Goal: Transaction & Acquisition: Purchase product/service

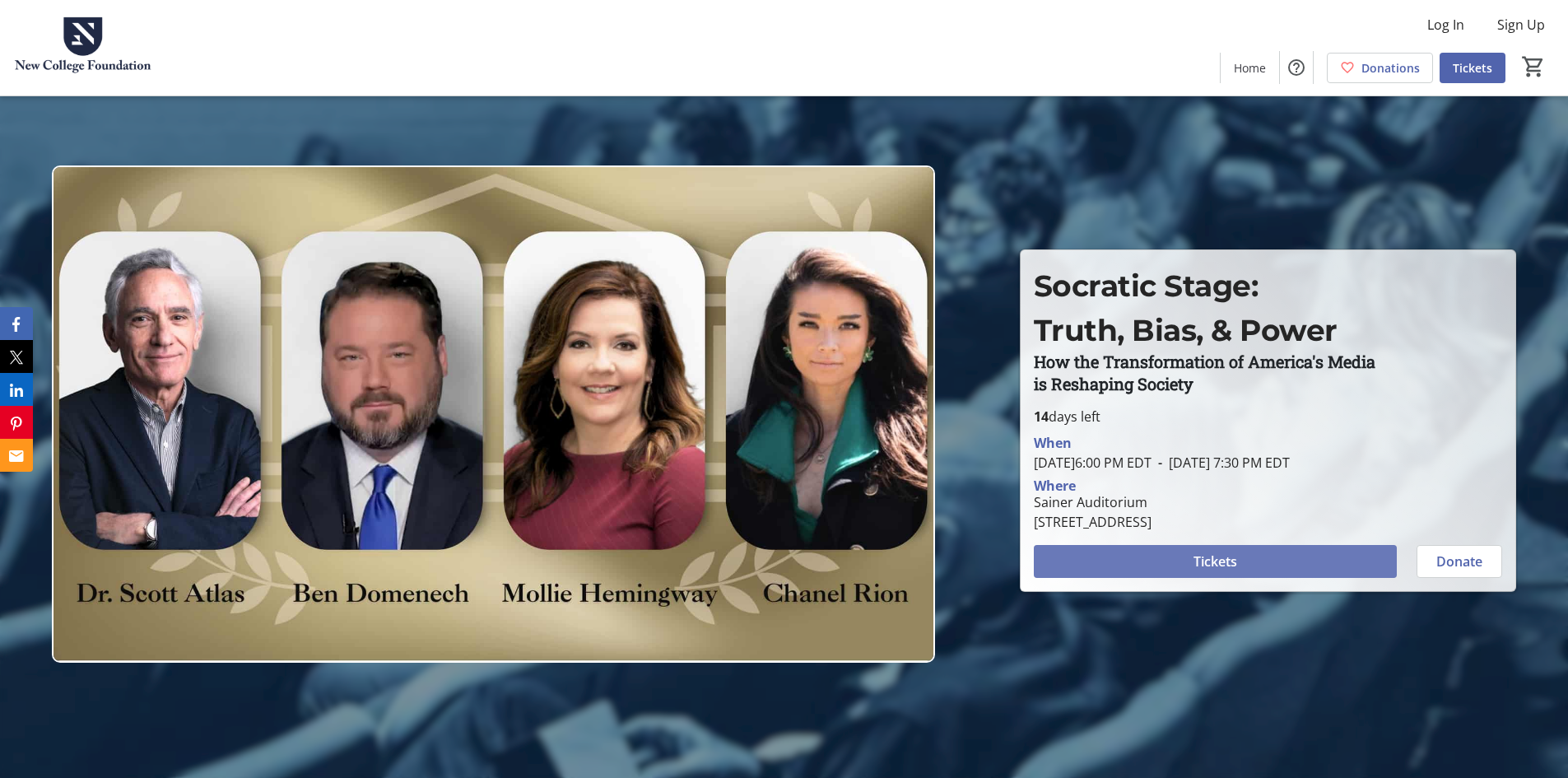
click at [1137, 553] on span at bounding box center [1215, 561] width 363 height 39
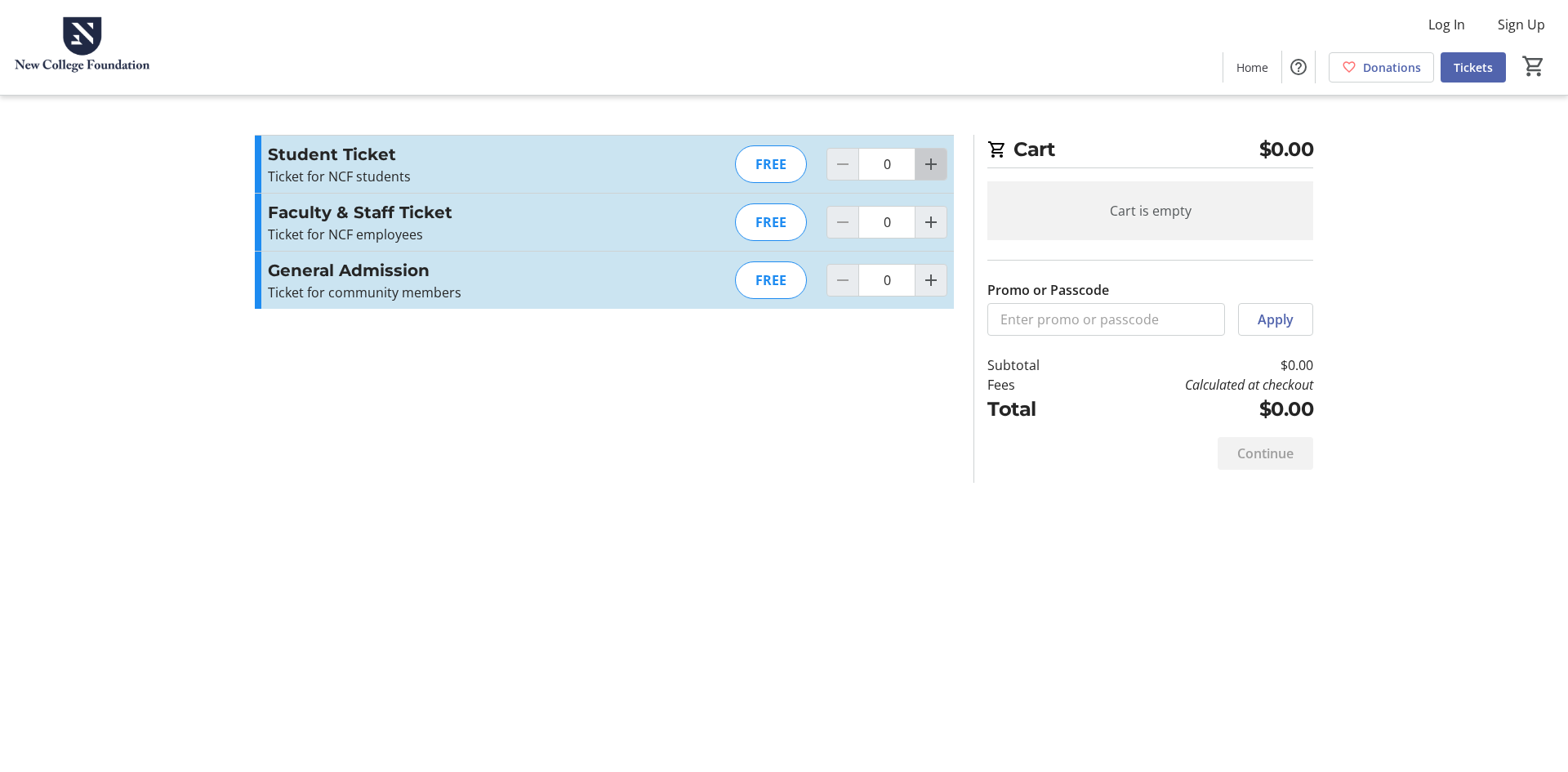
click at [942, 167] on span "Increment by one" at bounding box center [930, 163] width 31 height 31
type input "1"
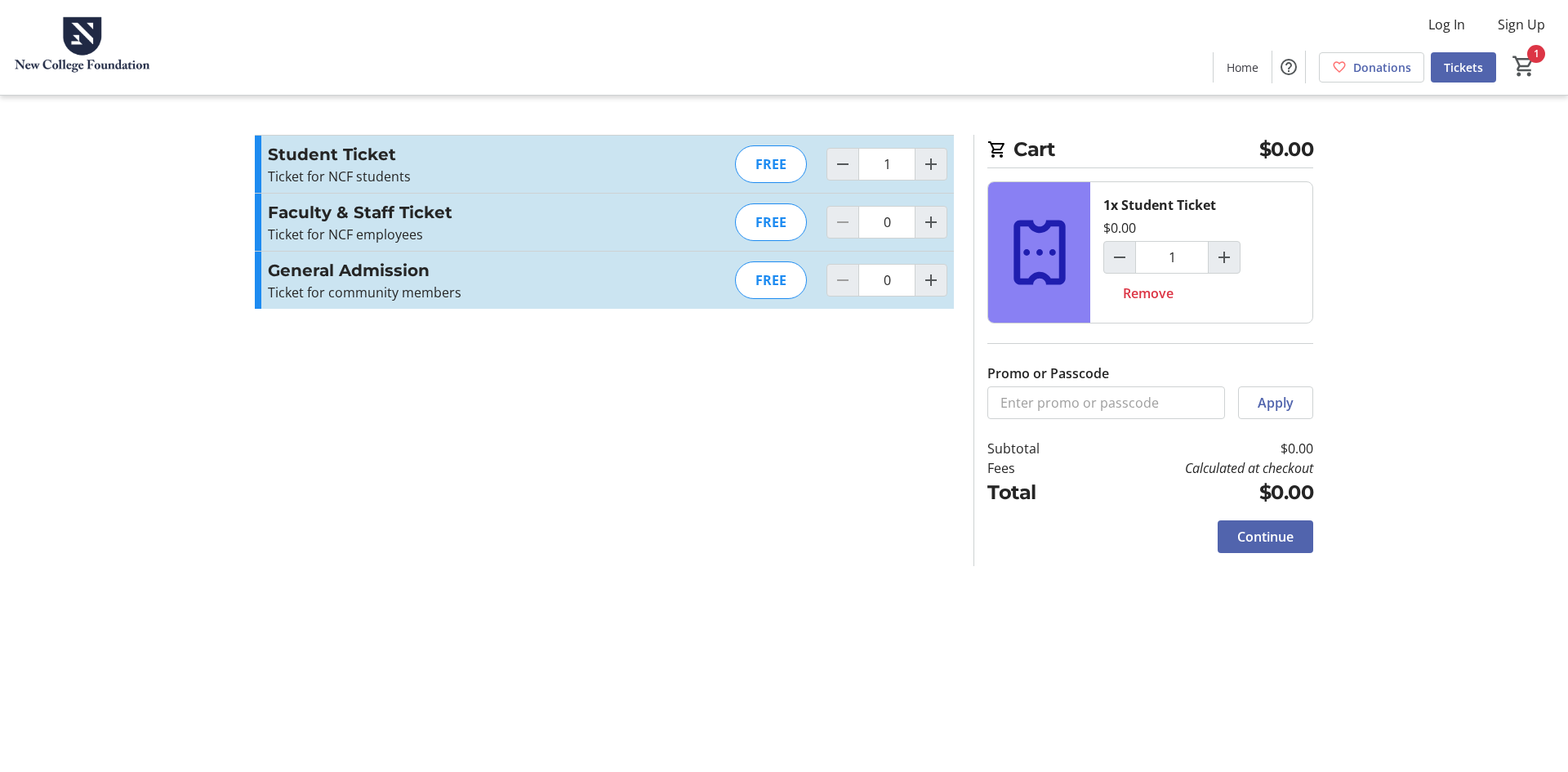
click at [1148, 618] on div "Cart $0.00 1x Student Ticket $0.00 1 Remove Promo or Passcode Apply Subtotal $0…" at bounding box center [784, 386] width 1078 height 772
click at [1273, 534] on span "Continue" at bounding box center [1265, 536] width 56 height 20
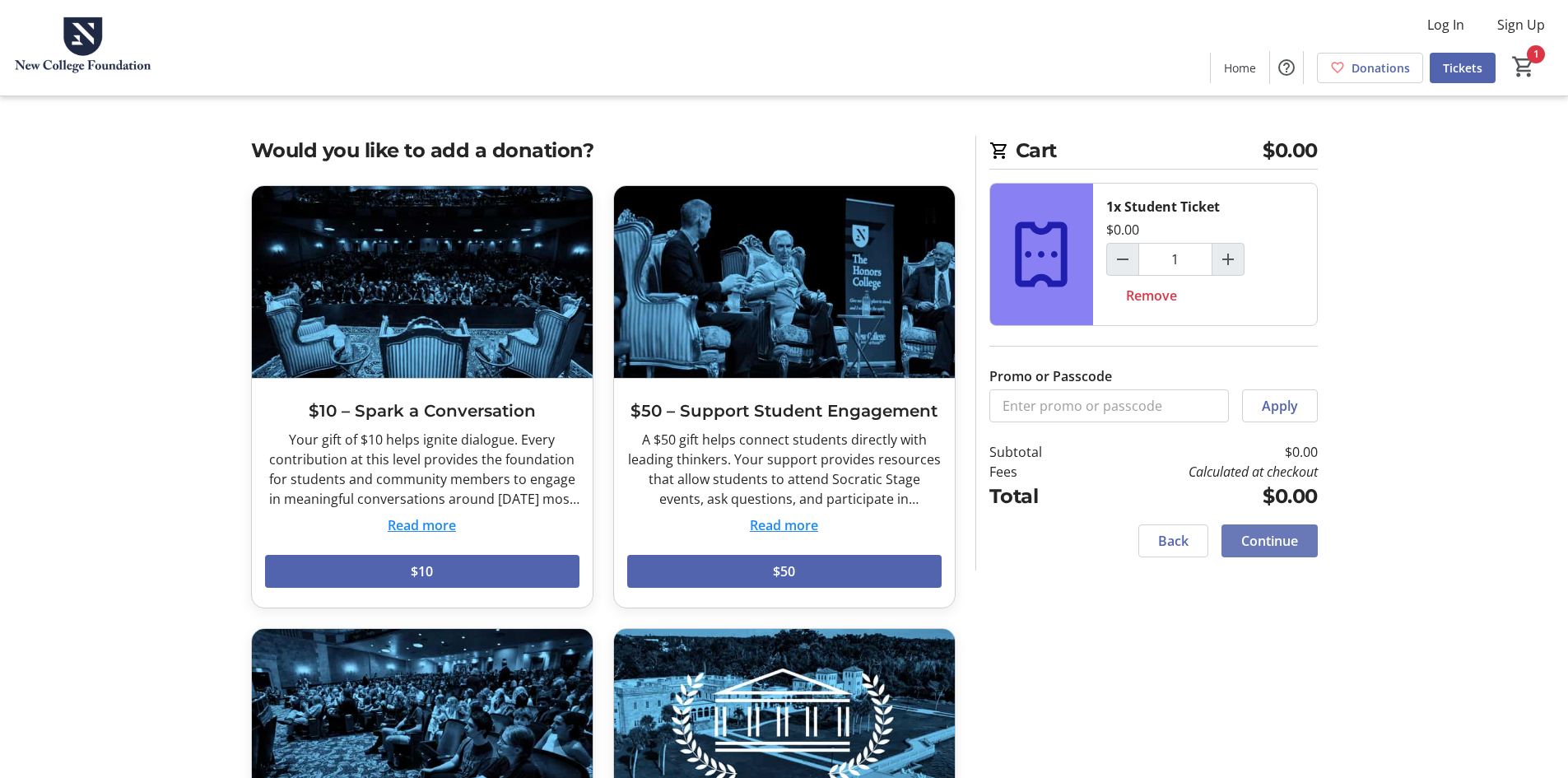
click at [1284, 537] on span "Continue" at bounding box center [1270, 540] width 56 height 20
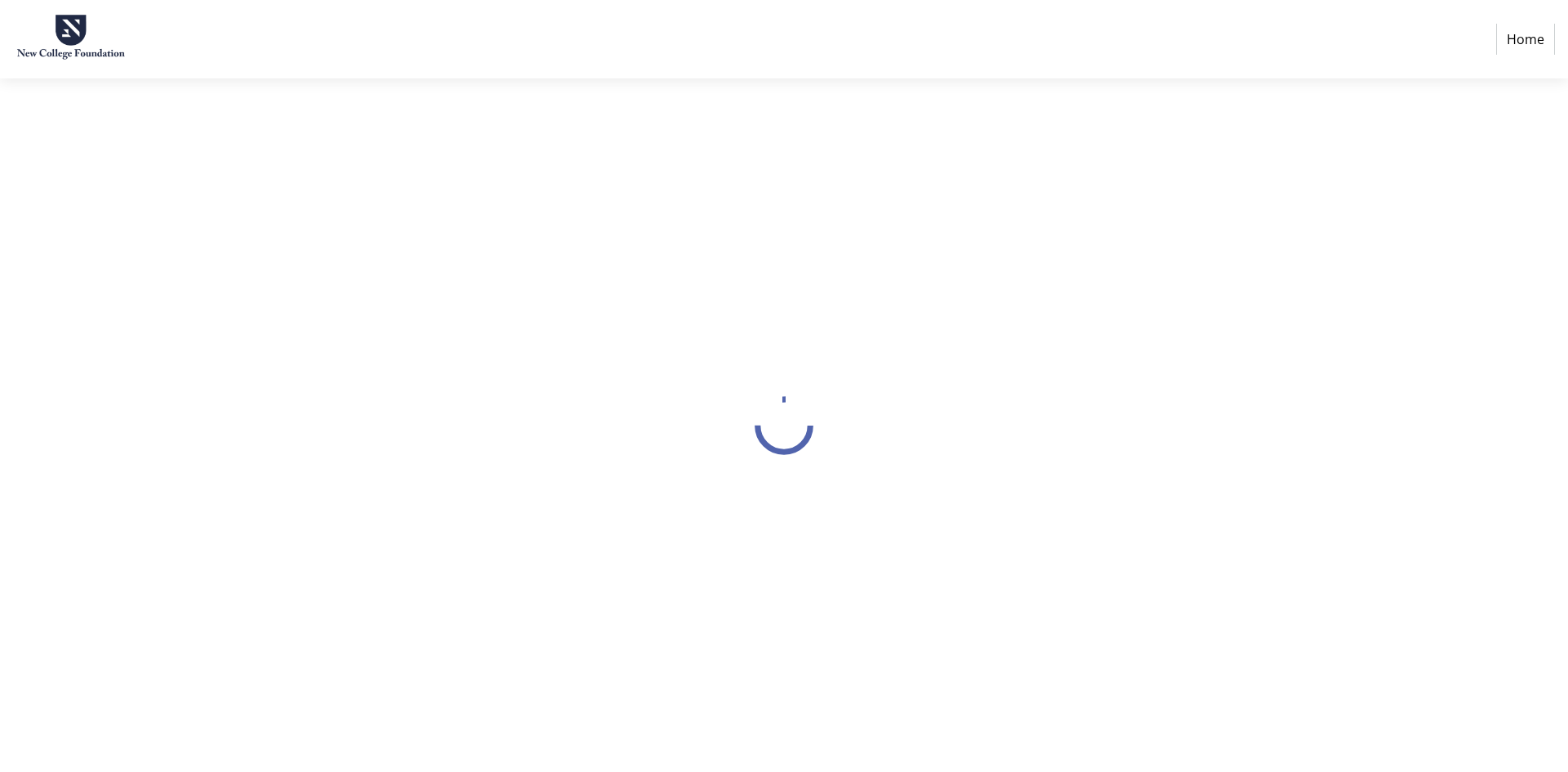
select select "US"
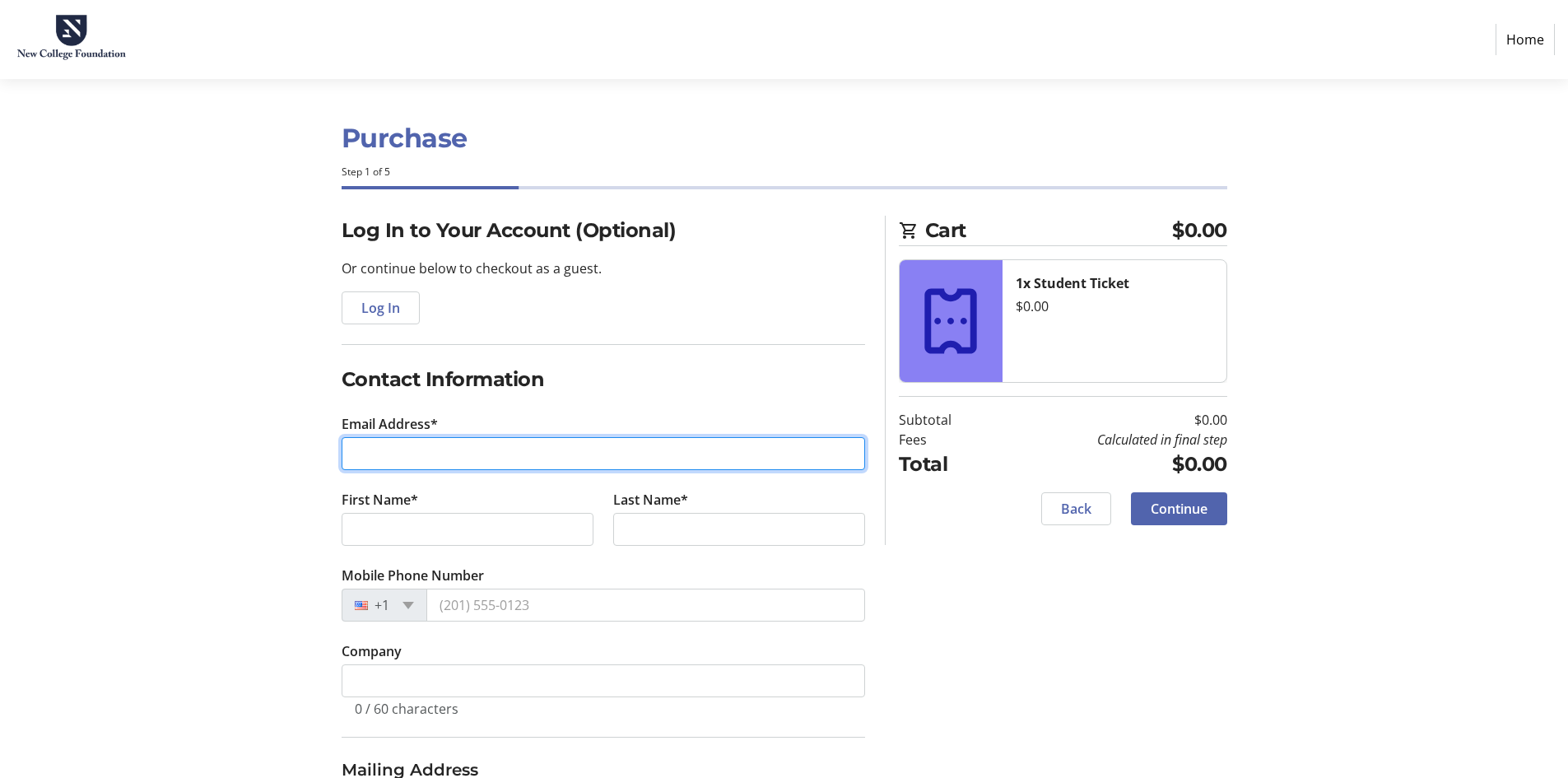
click at [568, 461] on input "Email Address*" at bounding box center [603, 453] width 524 height 33
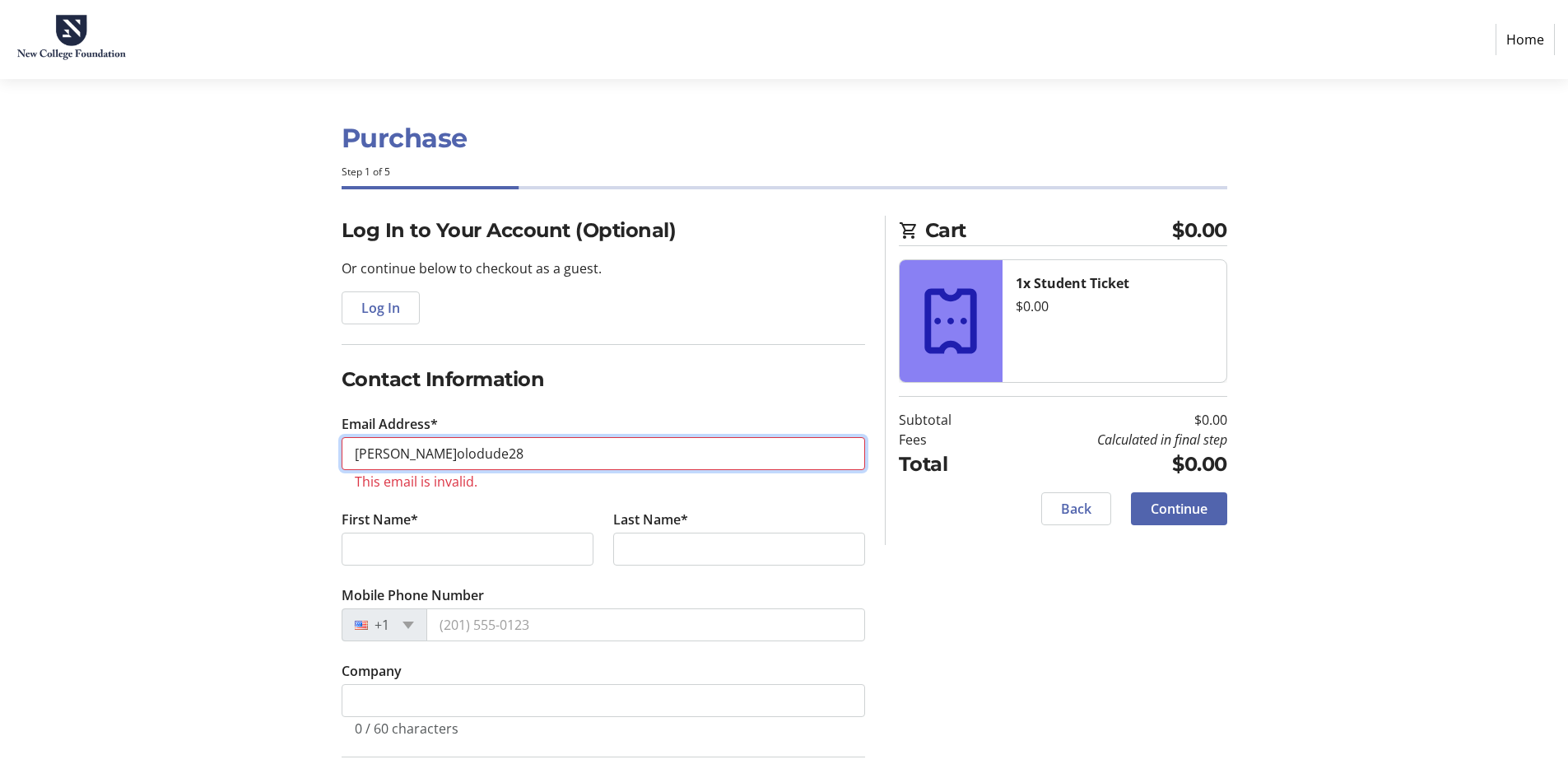
click at [479, 465] on input "[PERSON_NAME]olodude28" at bounding box center [603, 453] width 524 height 33
type input "[EMAIL_ADDRESS][DOMAIN_NAME]"
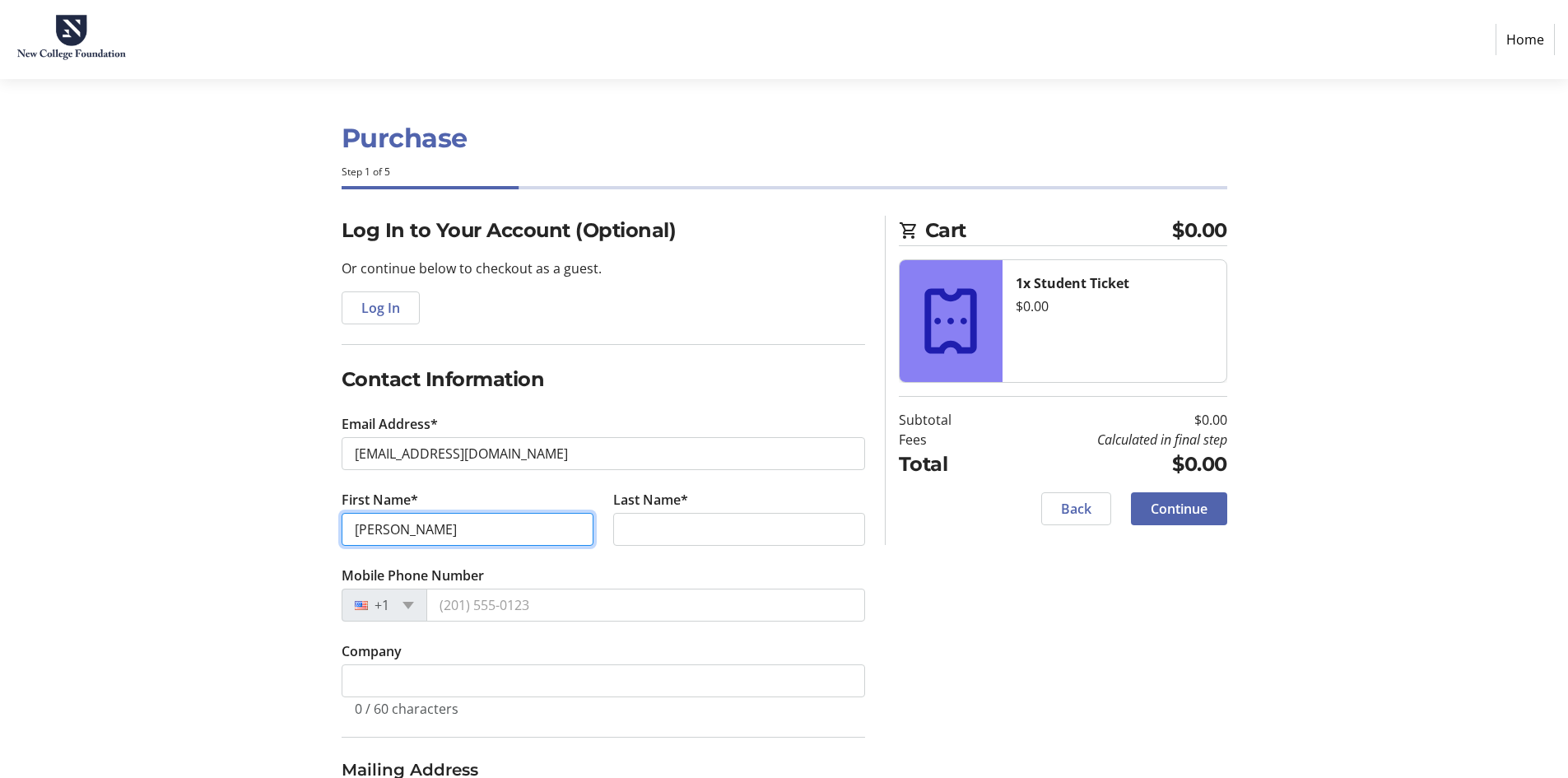
type input "[PERSON_NAME]"
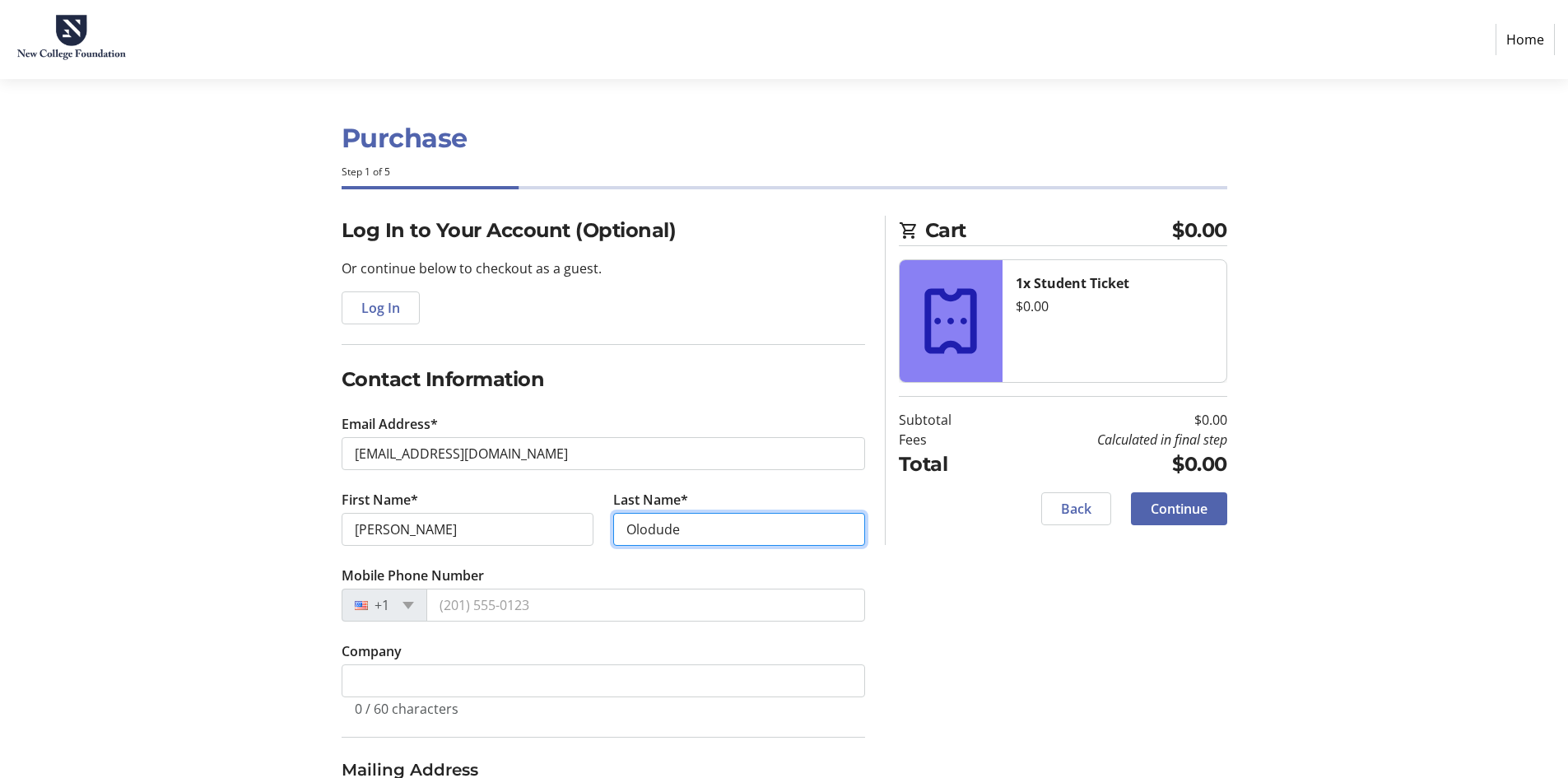
type input "Olodude"
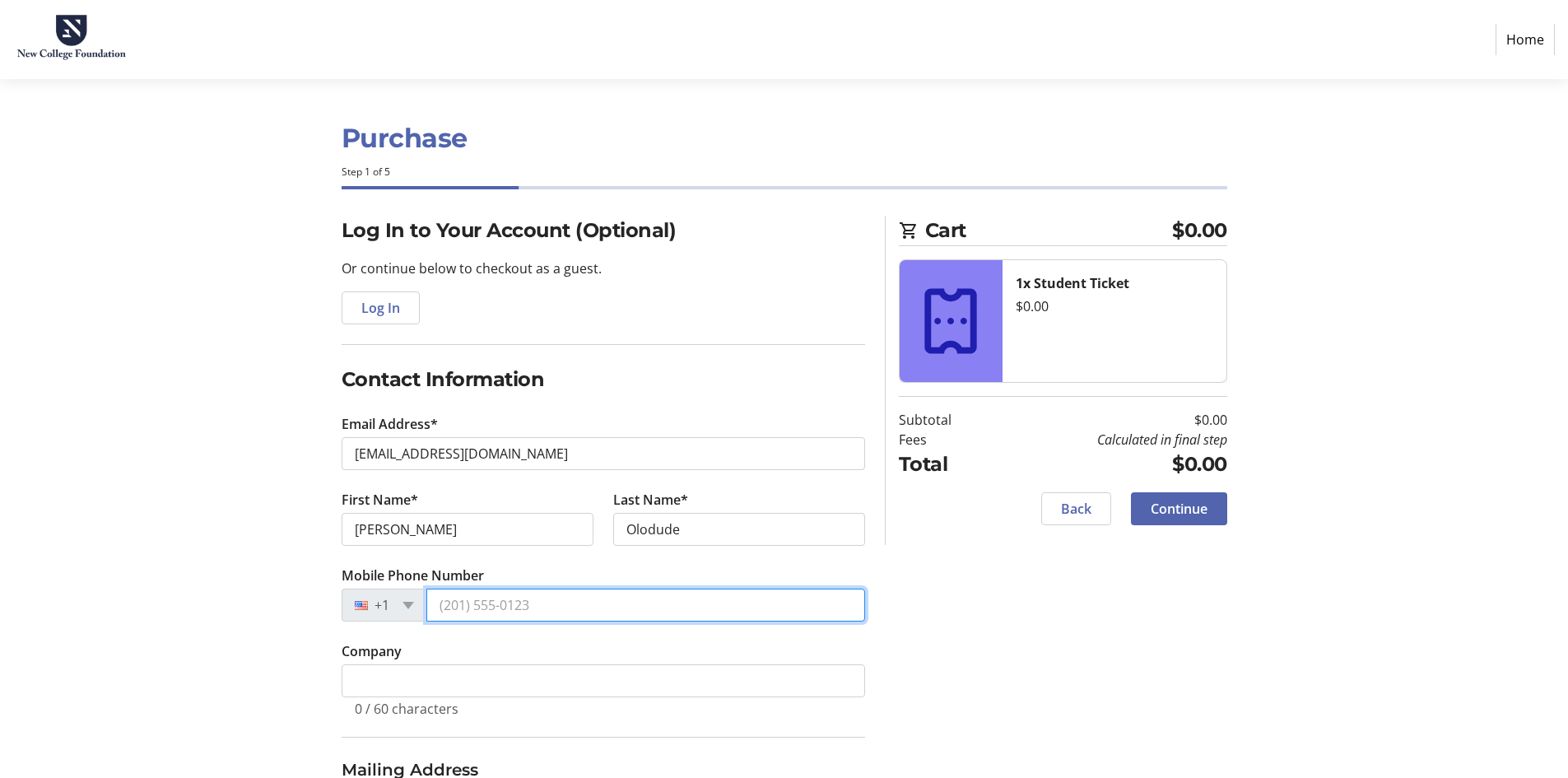
click at [536, 588] on input "Mobile Phone Number" at bounding box center [646, 604] width 439 height 33
type input "[PHONE_NUMBER]"
type input "[STREET_ADDRESS]"
type input "[GEOGRAPHIC_DATA], [GEOGRAPHIC_DATA]"
select select "FL"
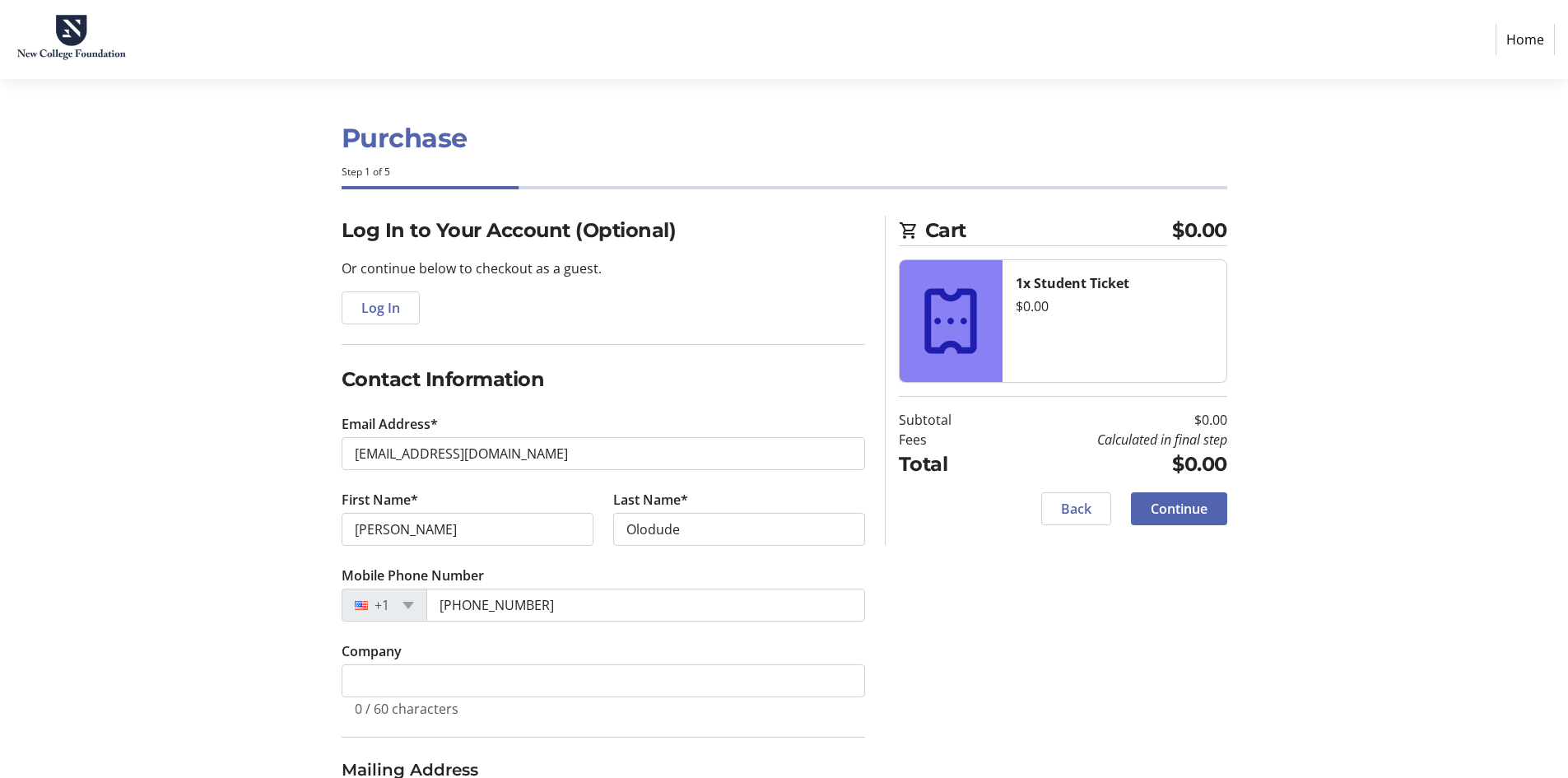
type input "33619"
type input "[PHONE_NUMBER]"
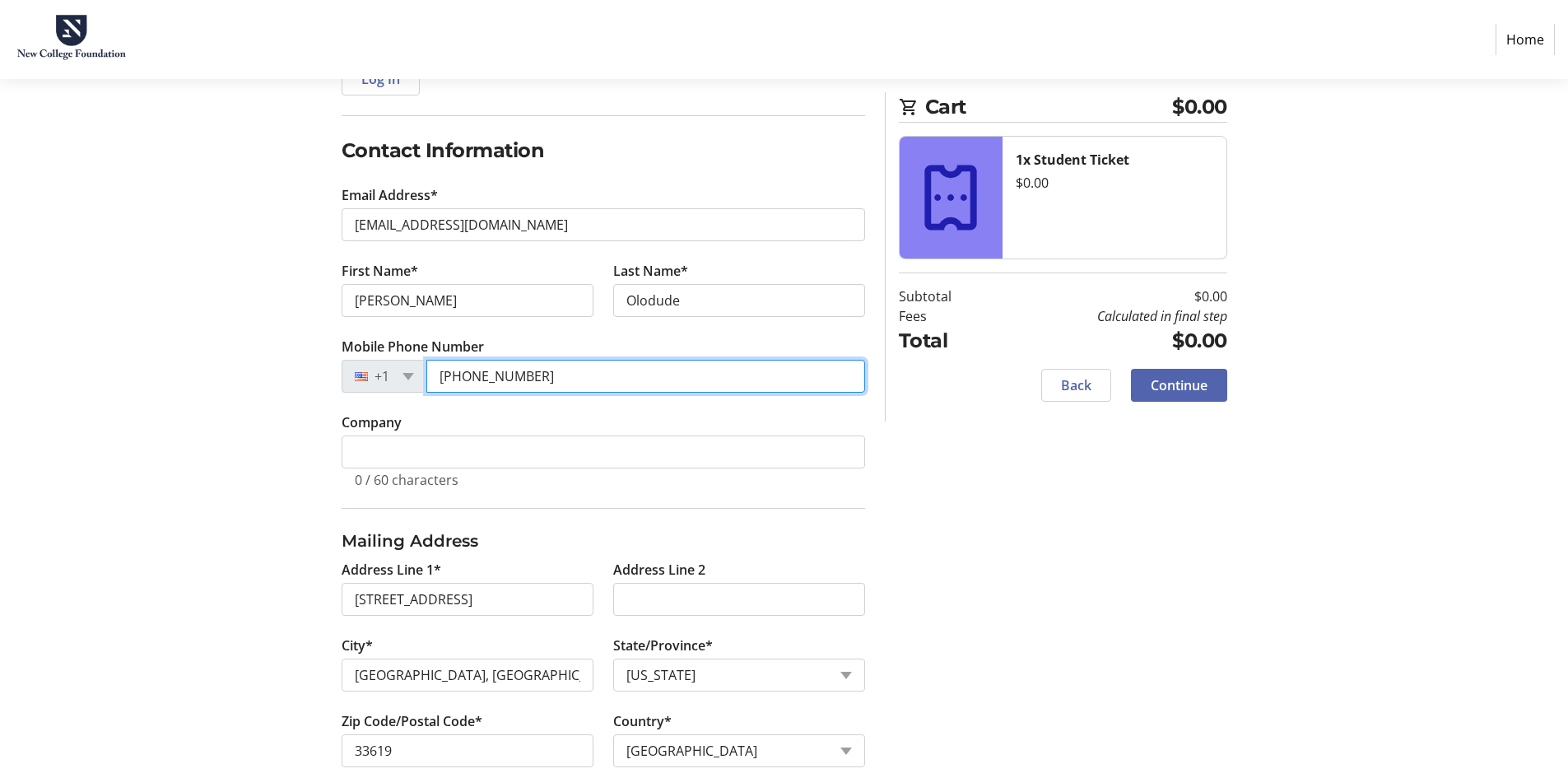
scroll to position [257, 0]
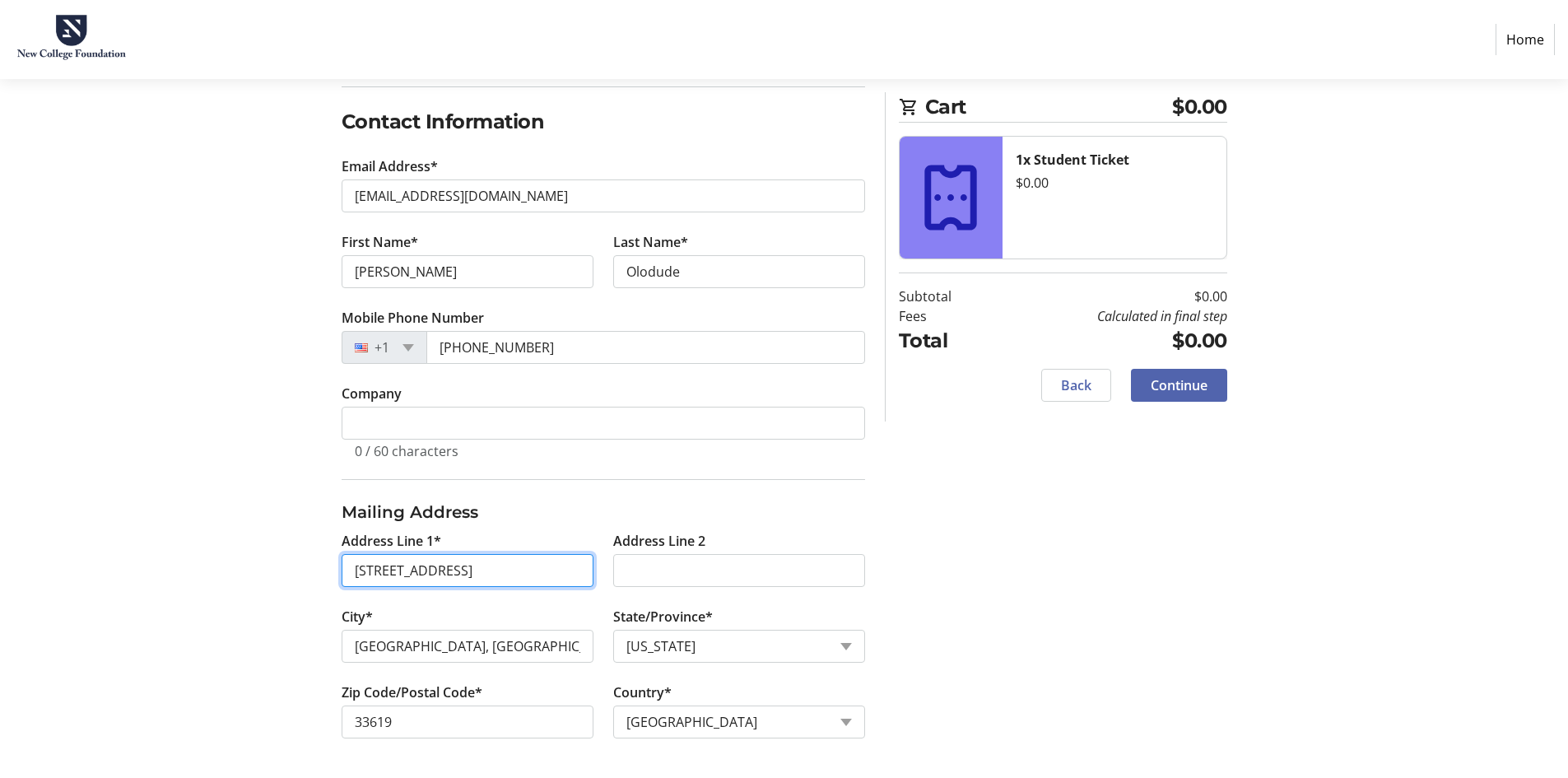
click at [512, 568] on input "[STREET_ADDRESS]" at bounding box center [467, 569] width 252 height 33
type input "[STREET_ADDRESS]"
type input "[GEOGRAPHIC_DATA]"
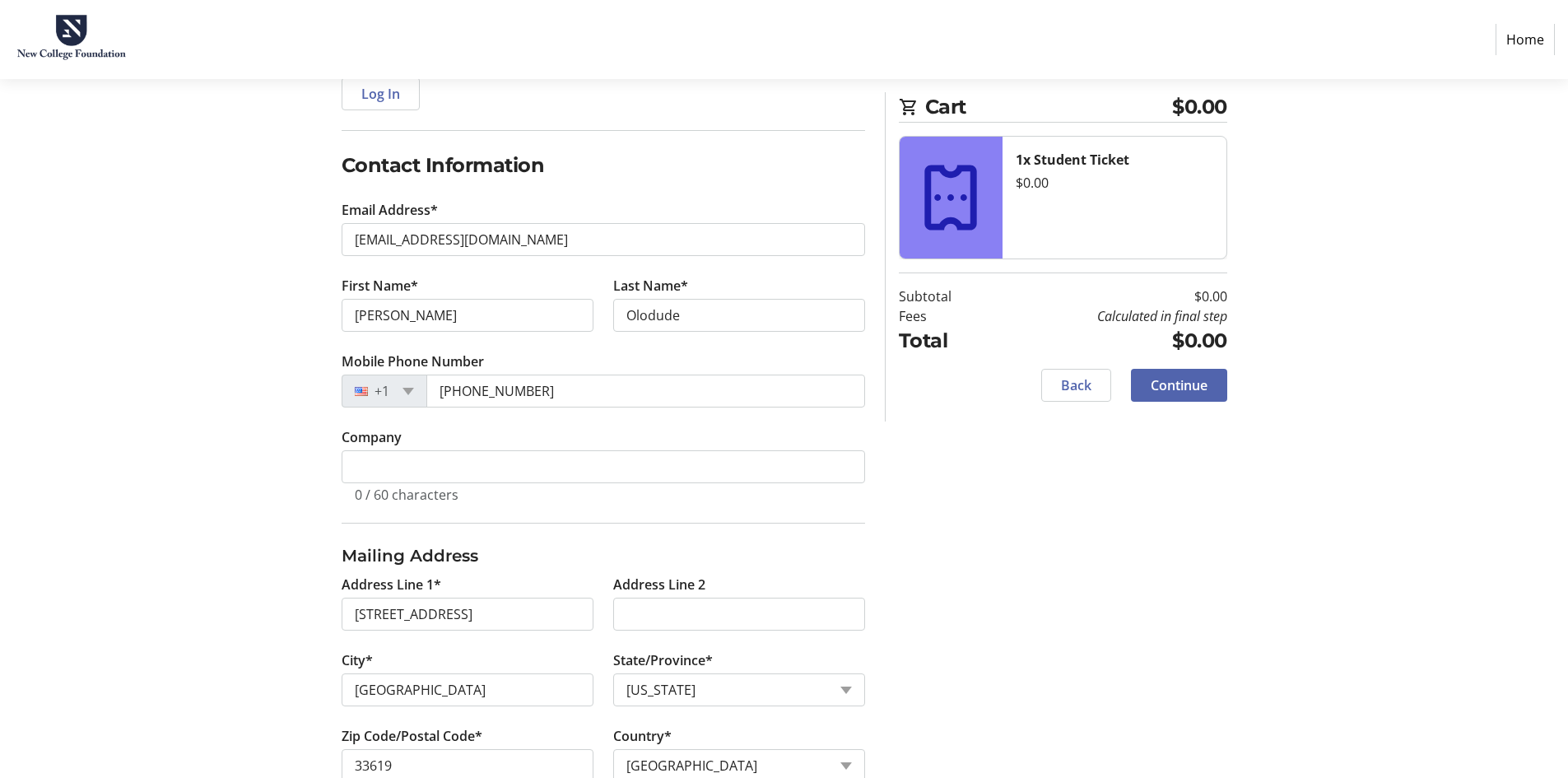
scroll to position [176, 0]
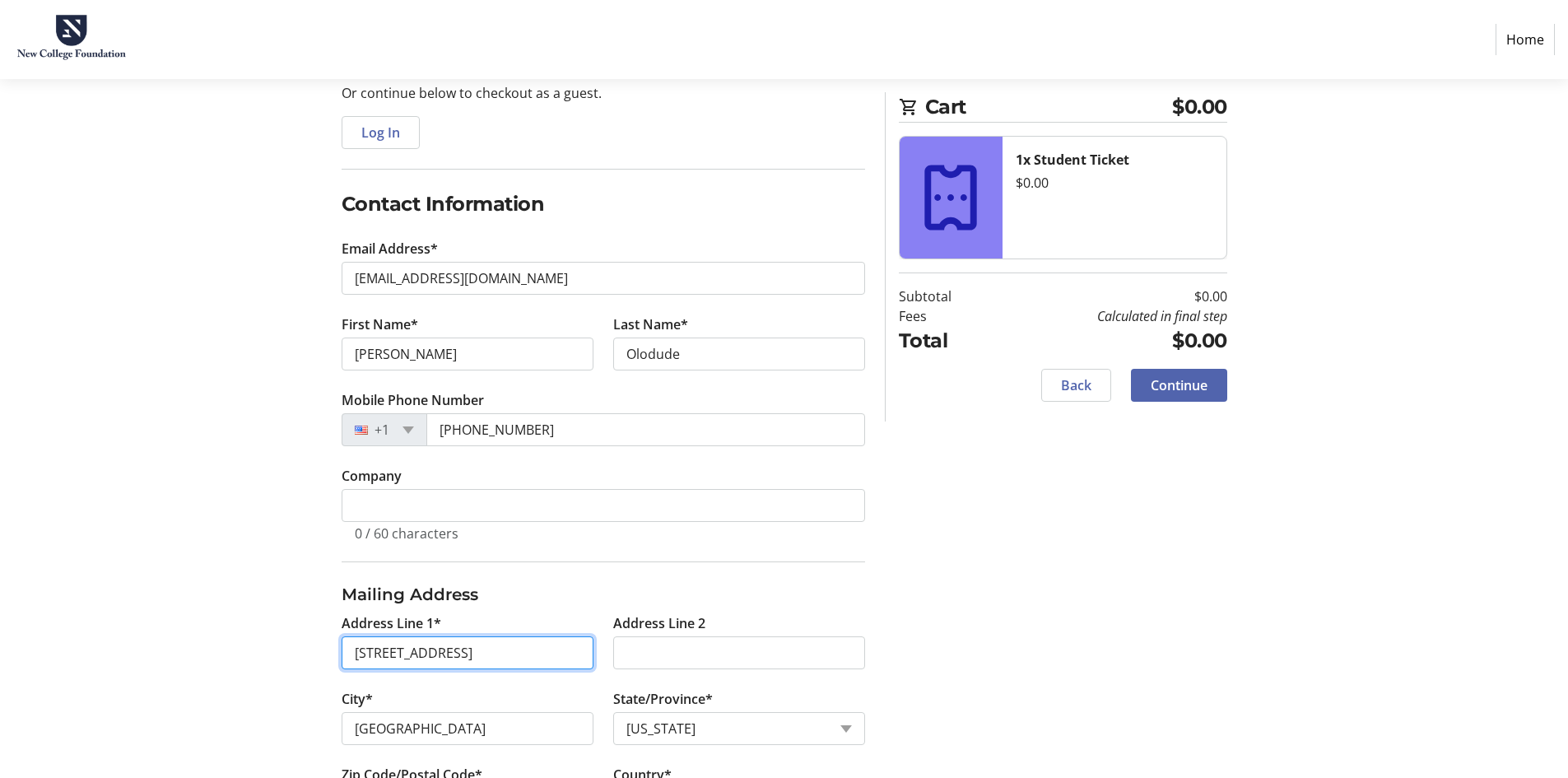
click at [527, 640] on input "[STREET_ADDRESS]" at bounding box center [467, 652] width 252 height 33
type input "[STREET_ADDRESS]"
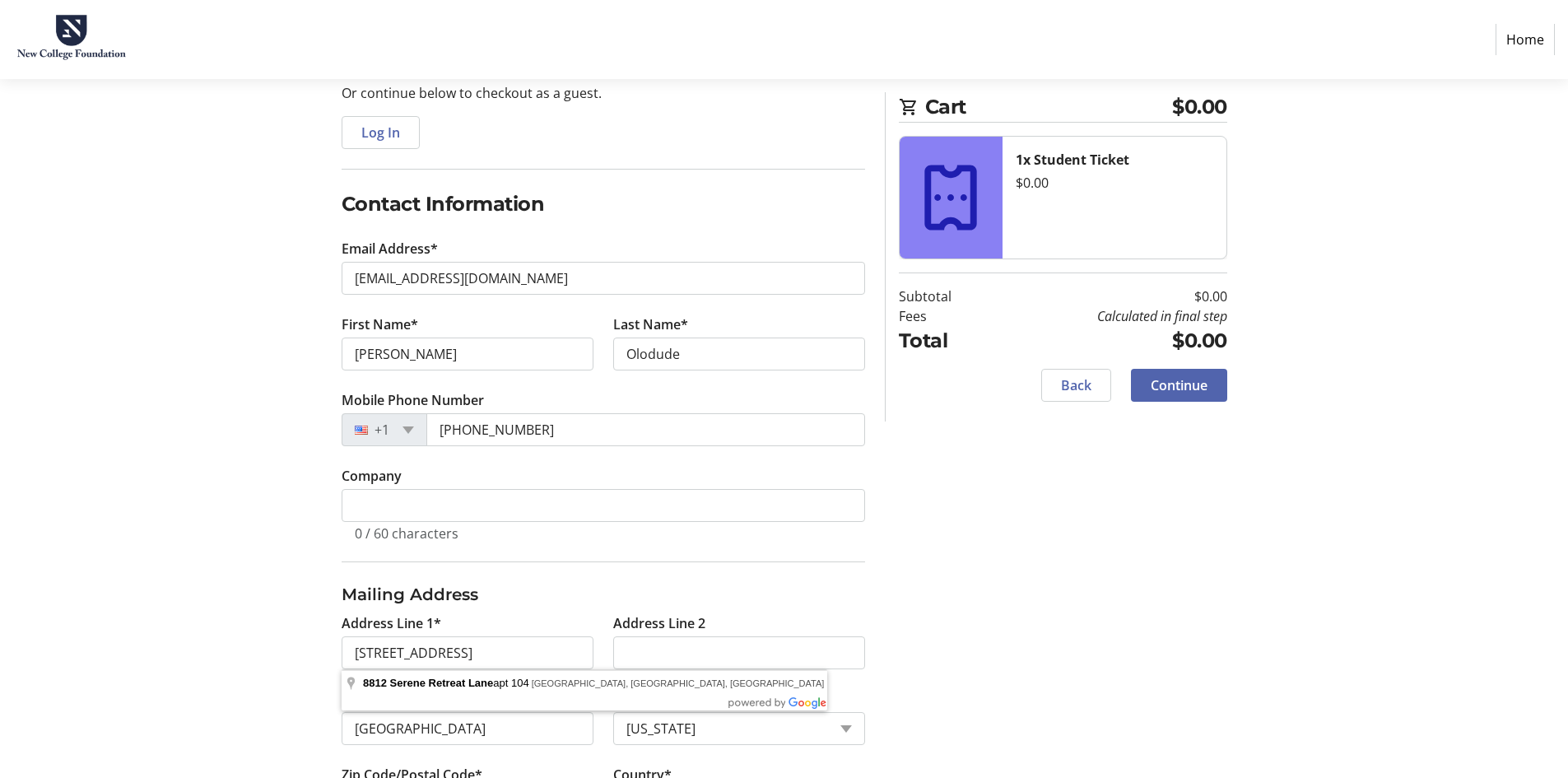
click at [995, 546] on div "Log In to Your Account (Optional) Or continue below to checkout as a guest. Log…" at bounding box center [785, 450] width 1087 height 819
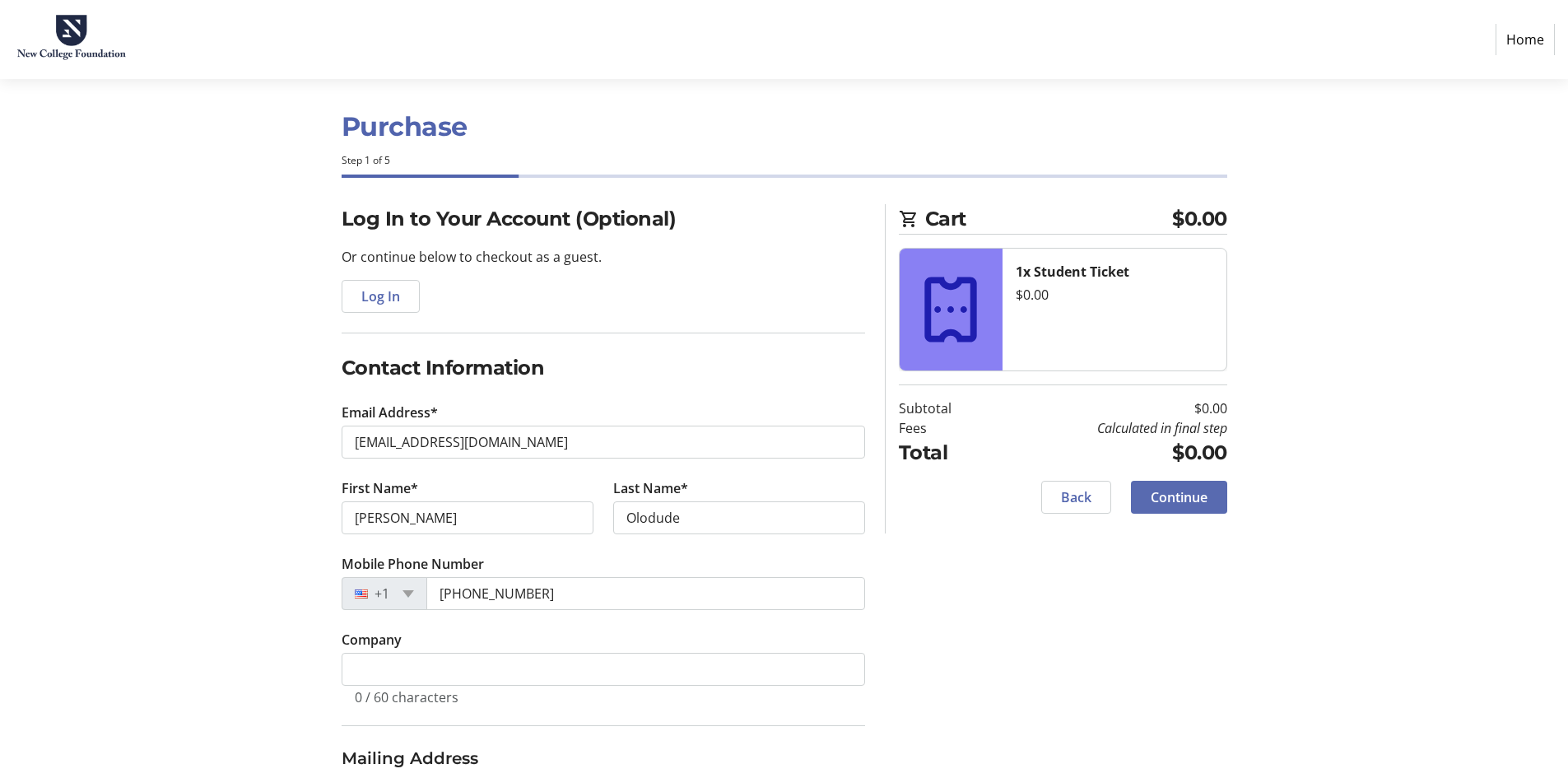
scroll to position [10, 0]
click at [1188, 485] on span at bounding box center [1179, 498] width 96 height 39
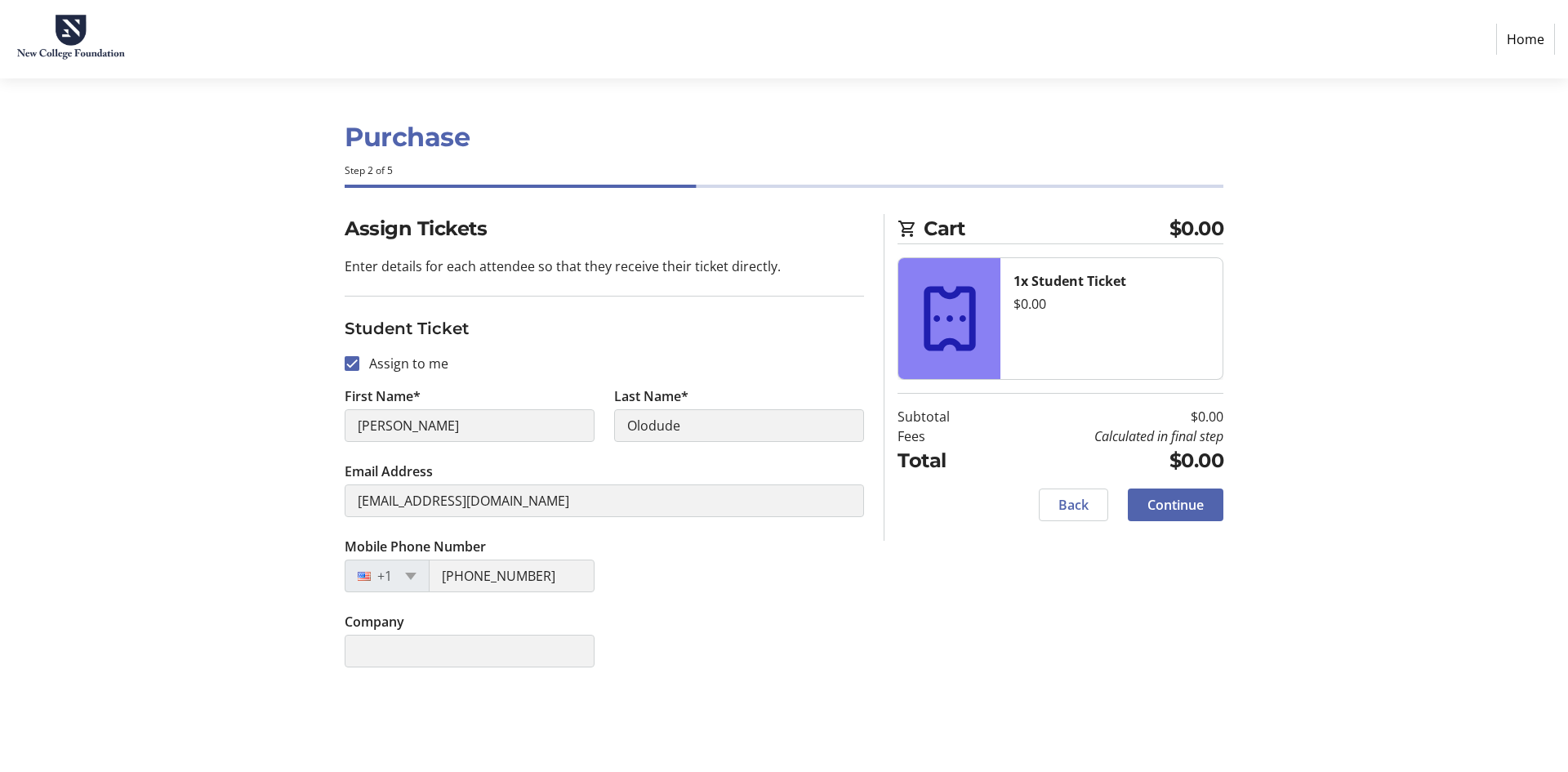
click at [461, 496] on tr-form-field "Email Address [EMAIL_ADDRESS][DOMAIN_NAME]" at bounding box center [604, 499] width 519 height 76
click at [841, 685] on div "Company" at bounding box center [604, 649] width 539 height 76
click at [1198, 513] on span "Continue" at bounding box center [1176, 504] width 56 height 20
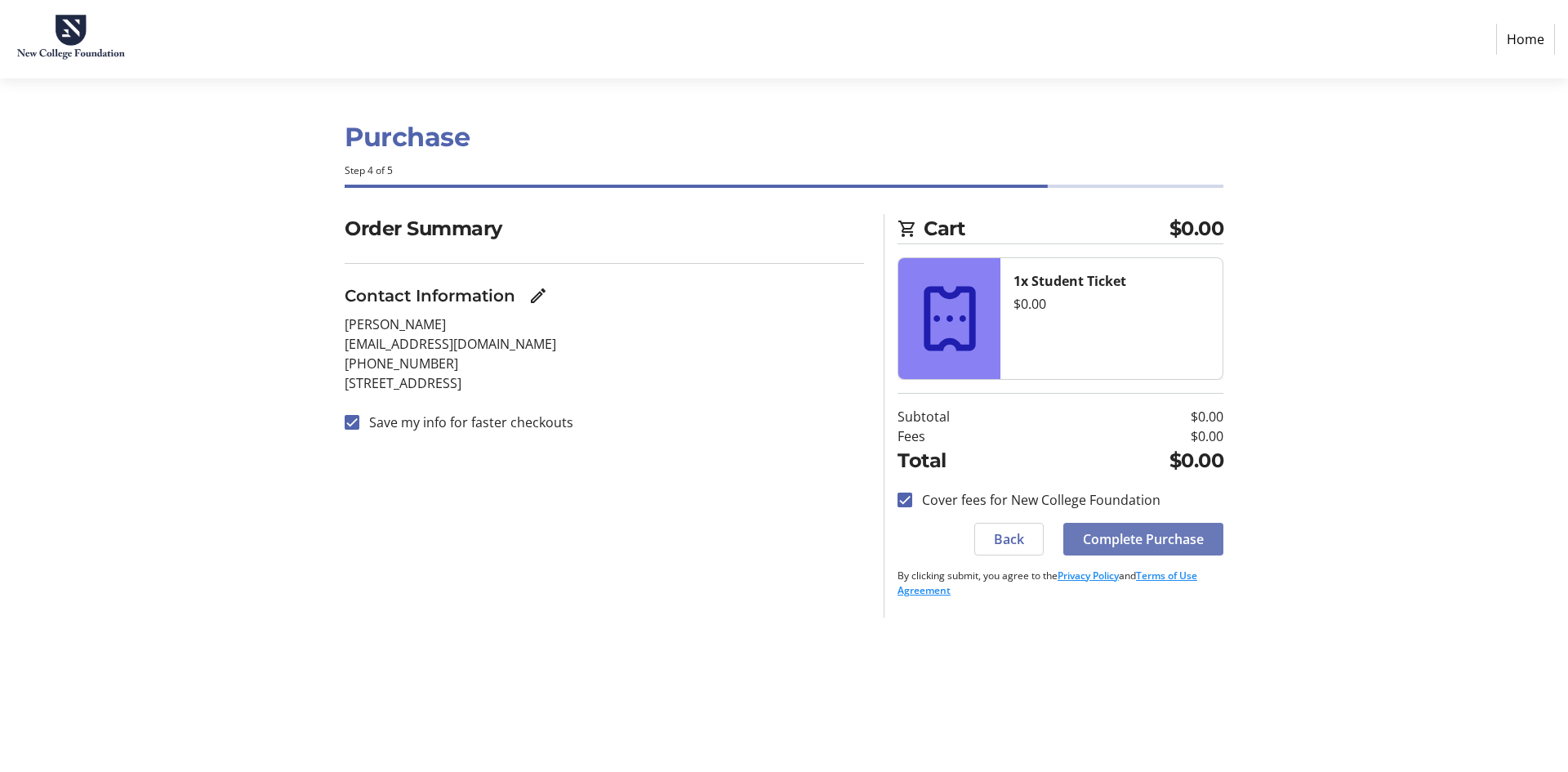
click at [1141, 544] on span "Complete Purchase" at bounding box center [1143, 539] width 121 height 20
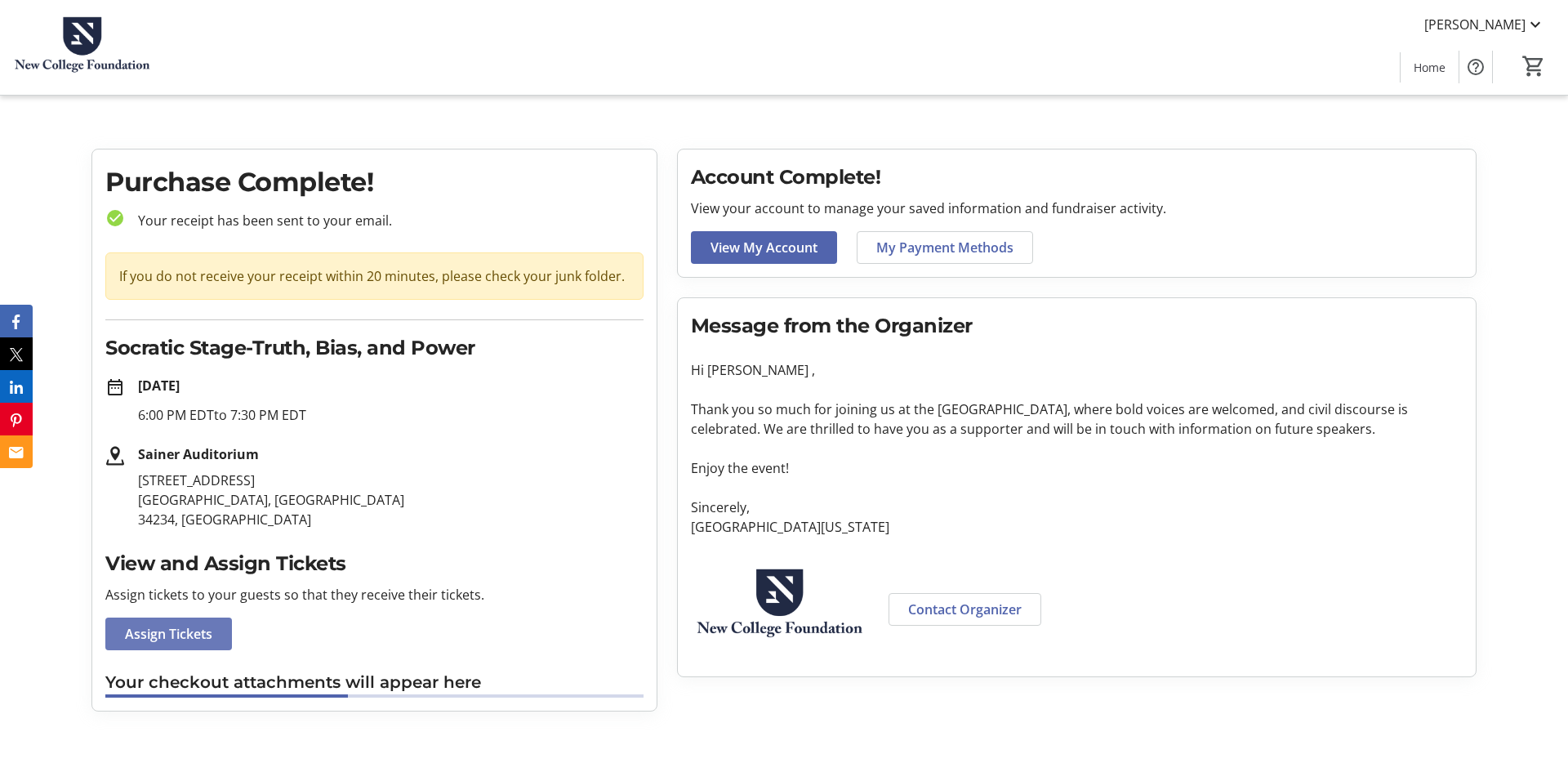
click at [142, 639] on span "Assign Tickets" at bounding box center [169, 633] width 88 height 20
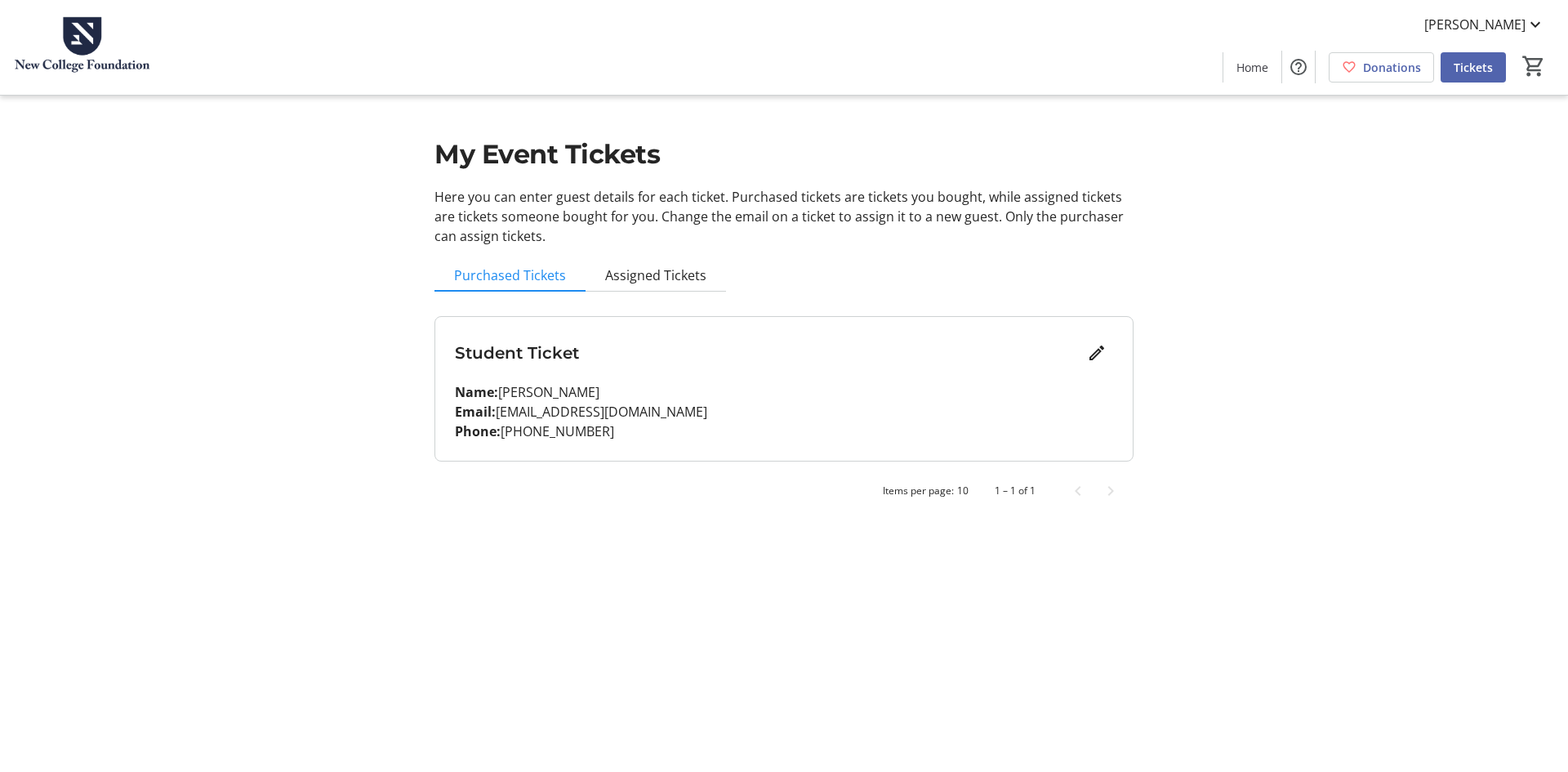
click at [662, 275] on span "Assigned Tickets" at bounding box center [655, 275] width 102 height 13
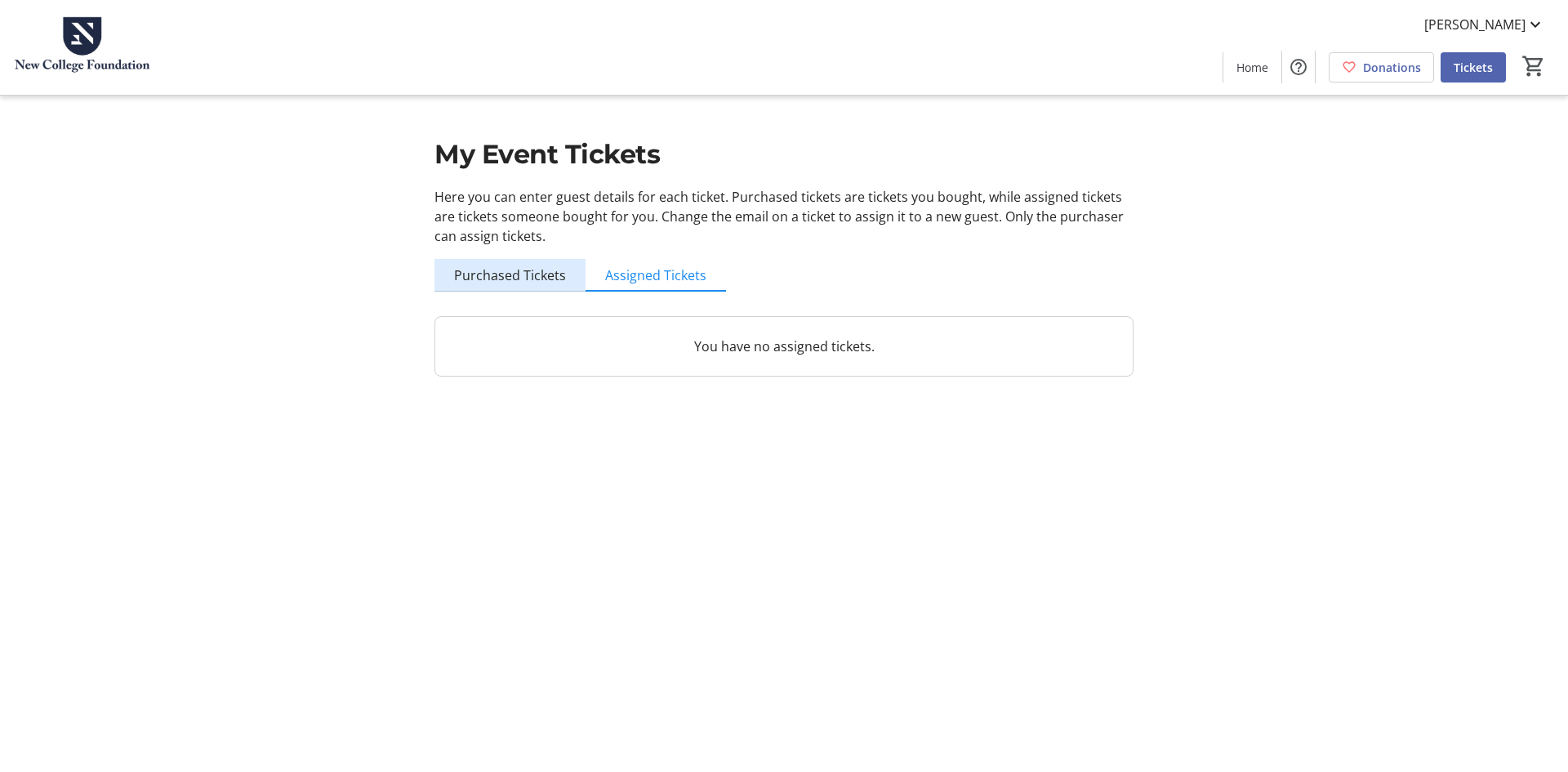
click at [511, 275] on span "Purchased Tickets" at bounding box center [510, 275] width 112 height 13
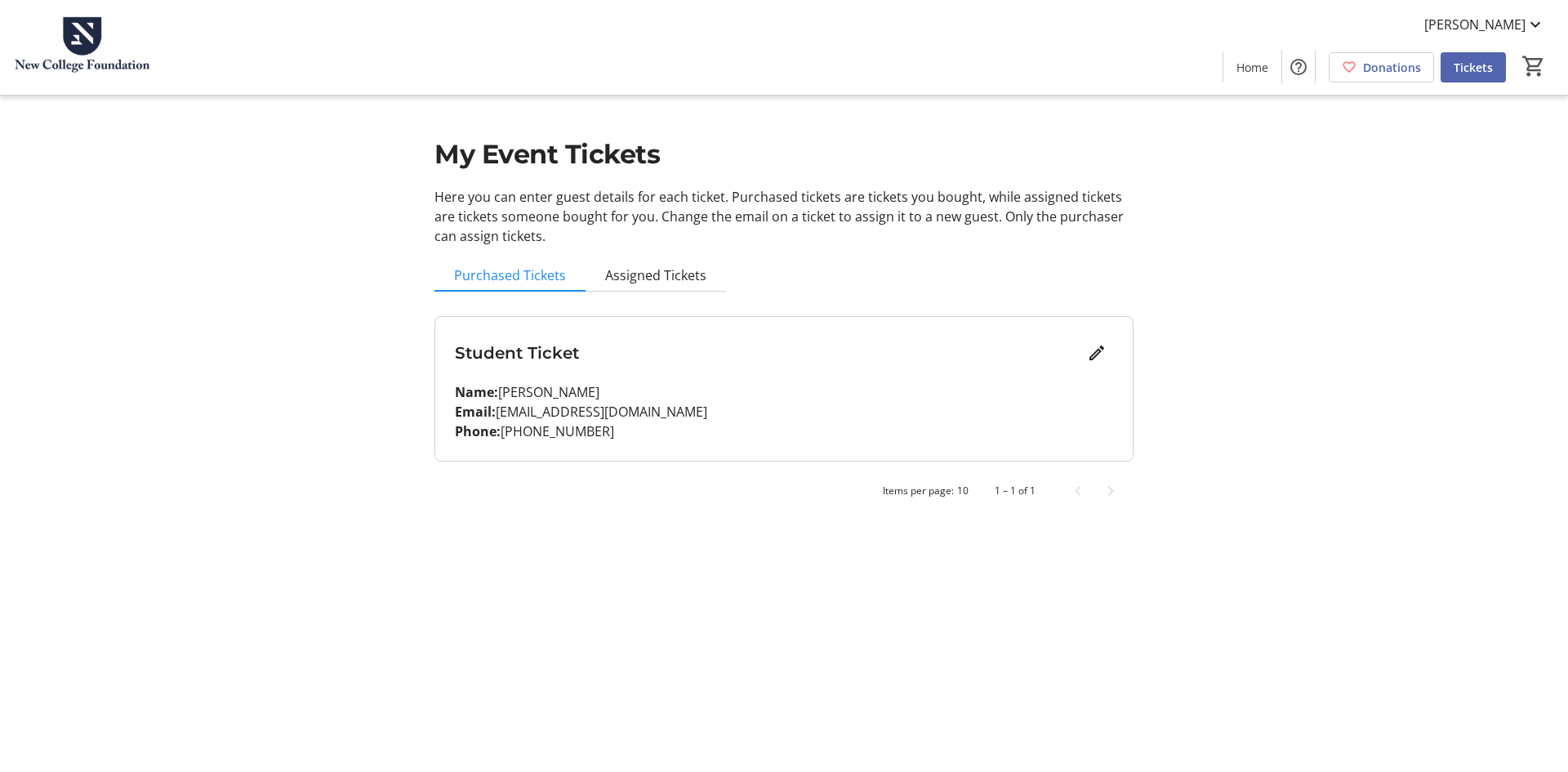
click at [946, 383] on p "Name: [PERSON_NAME]" at bounding box center [784, 392] width 658 height 20
